Goal: Task Accomplishment & Management: Use online tool/utility

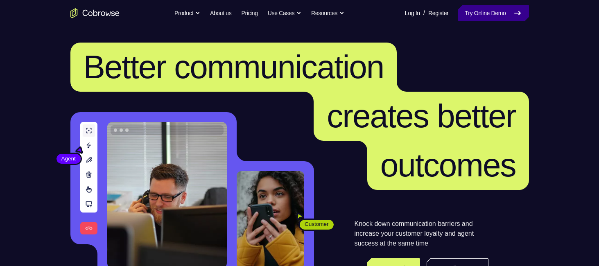
click at [493, 8] on link "Try Online Demo" at bounding box center [493, 13] width 70 height 16
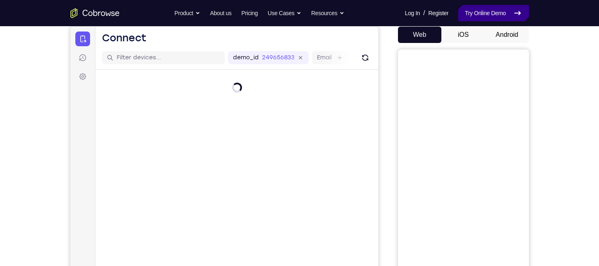
scroll to position [51, 0]
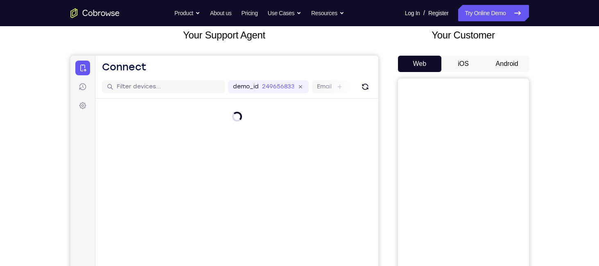
click at [498, 68] on button "Android" at bounding box center [507, 64] width 44 height 16
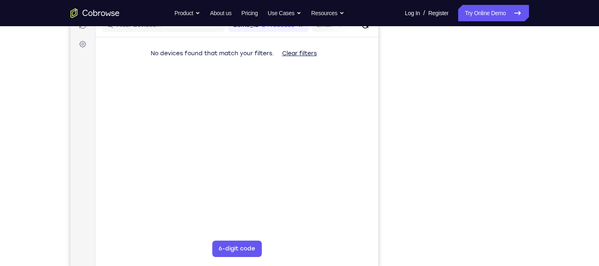
scroll to position [111, 0]
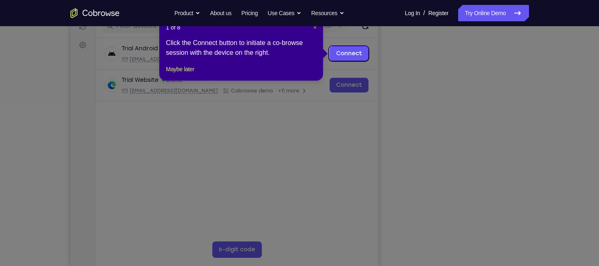
click at [315, 29] on span "×" at bounding box center [314, 27] width 3 height 7
